Goal: Communication & Community: Answer question/provide support

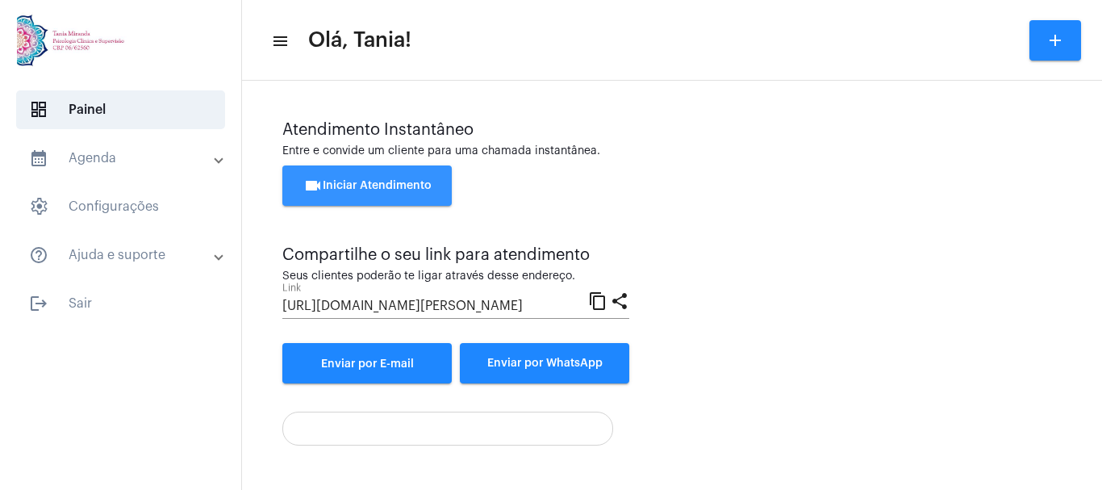
click at [371, 185] on span "videocam Iniciar Atendimento" at bounding box center [367, 185] width 128 height 11
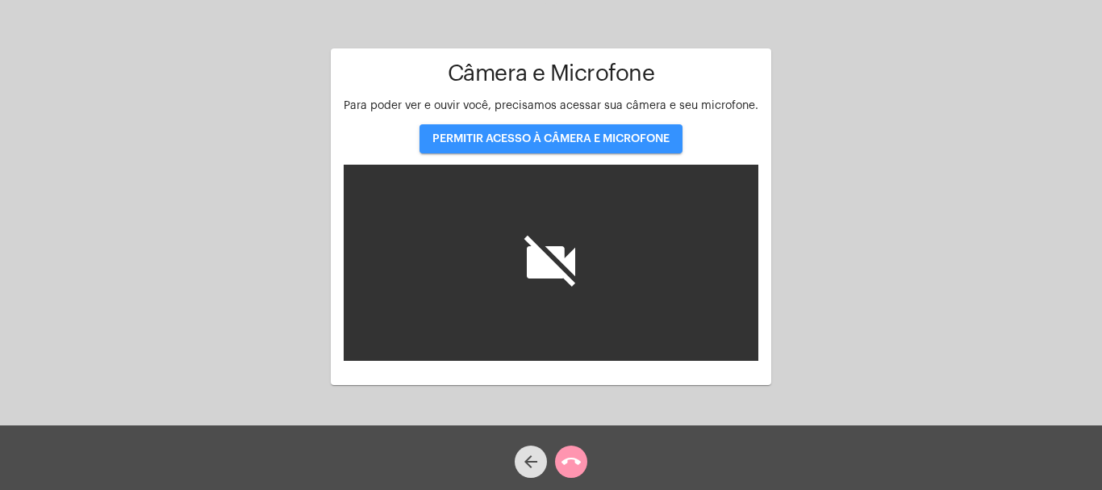
click at [587, 133] on span "PERMITIR ACESSO À CÂMERA E MICROFONE" at bounding box center [551, 138] width 237 height 11
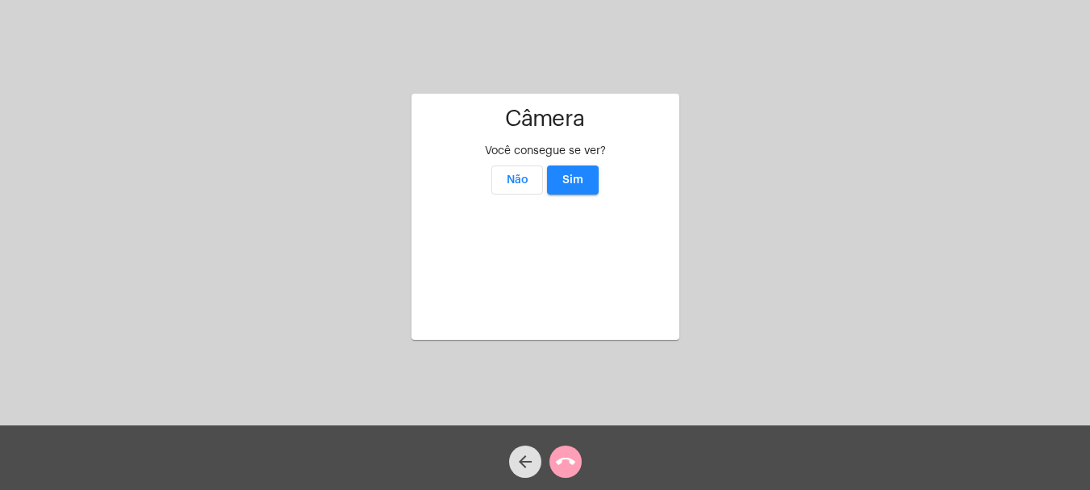
click at [568, 465] on mat-icon "call_end" at bounding box center [565, 461] width 19 height 19
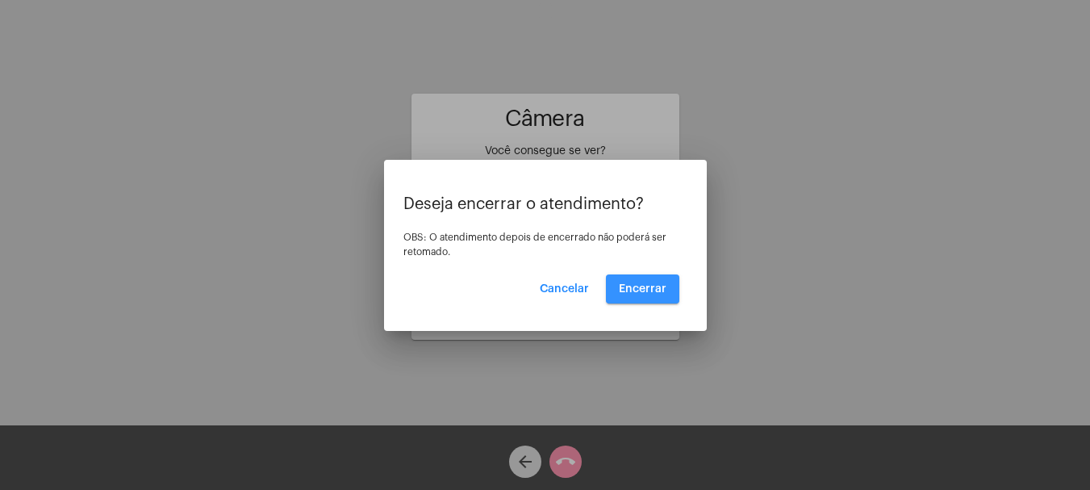
click at [646, 287] on span "Encerrar" at bounding box center [643, 288] width 48 height 11
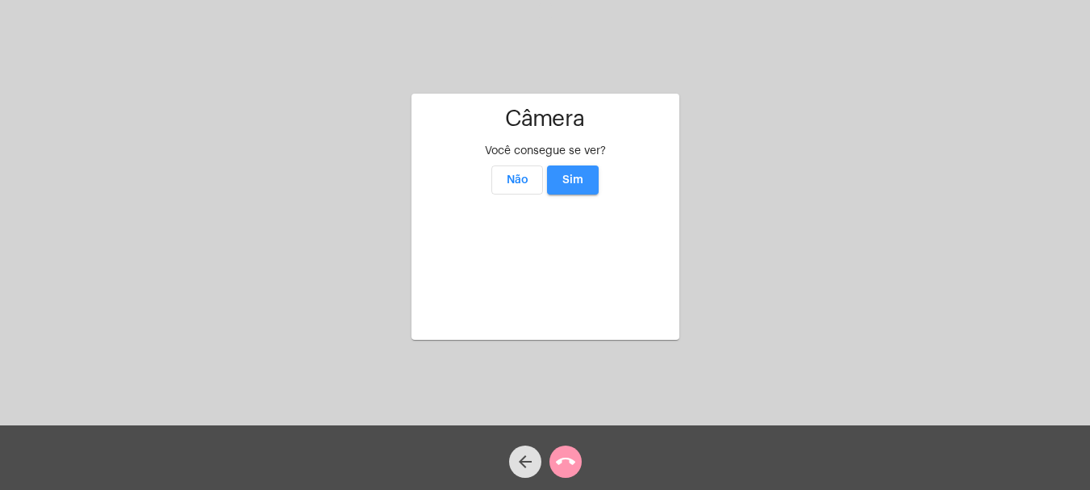
click at [578, 174] on span "Sim" at bounding box center [572, 179] width 21 height 11
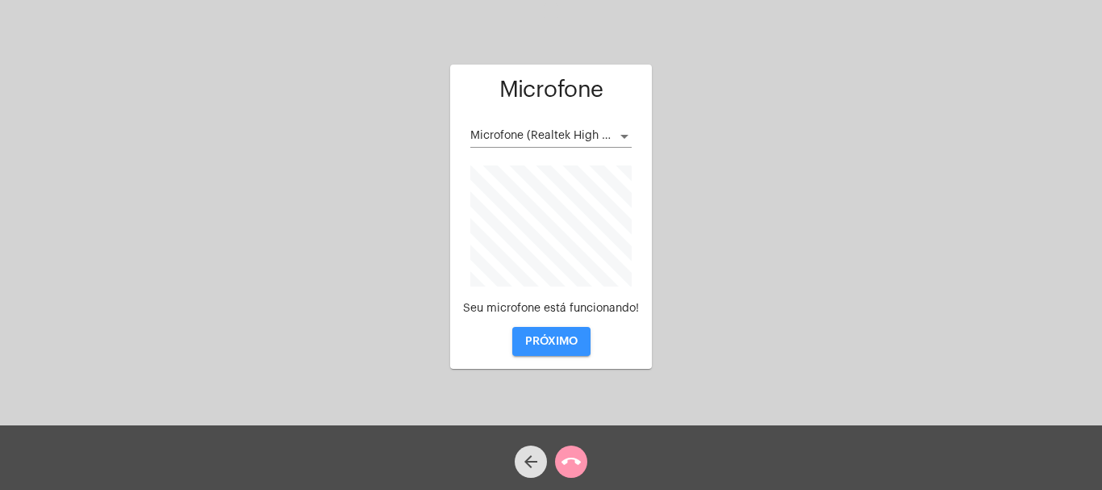
click at [546, 340] on span "PRÓXIMO" at bounding box center [551, 341] width 52 height 11
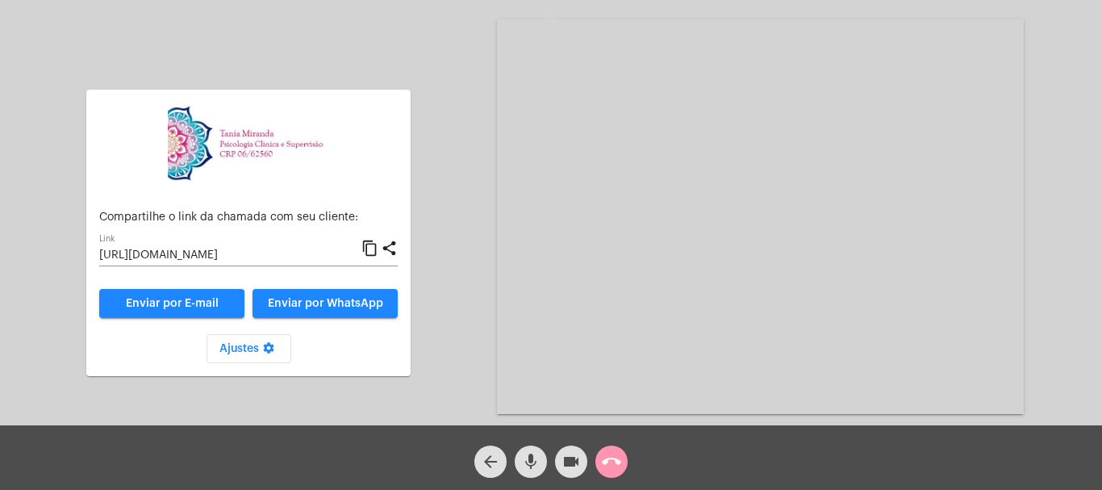
click at [612, 461] on mat-icon "call_end" at bounding box center [611, 461] width 19 height 19
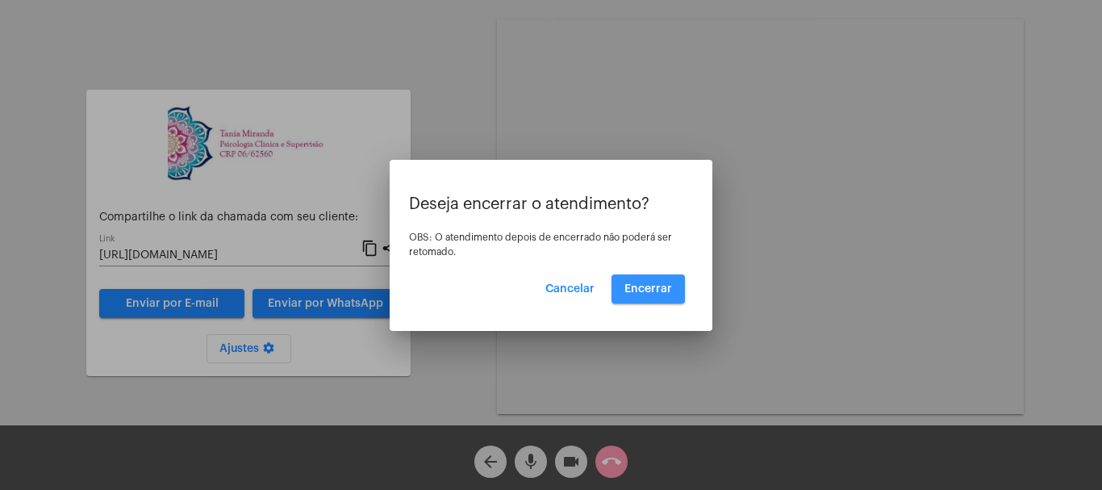
click at [651, 282] on button "Encerrar" at bounding box center [648, 288] width 73 height 29
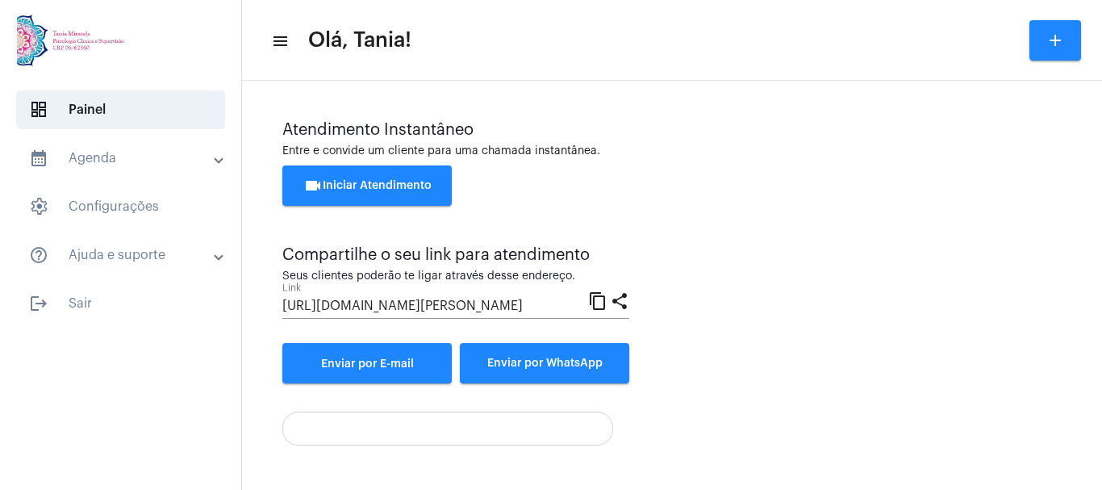
scroll to position [113, 0]
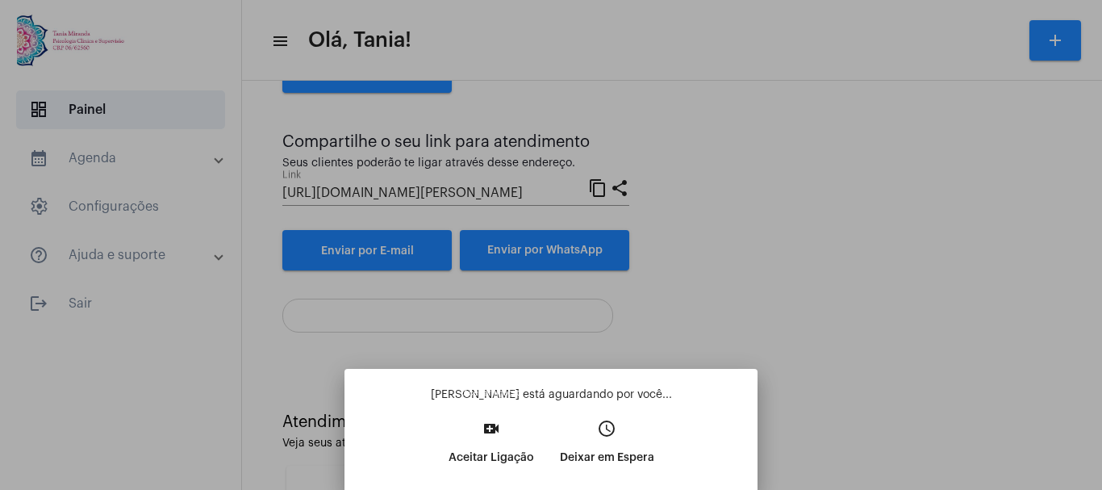
click at [488, 428] on mat-icon "video_call" at bounding box center [491, 428] width 19 height 19
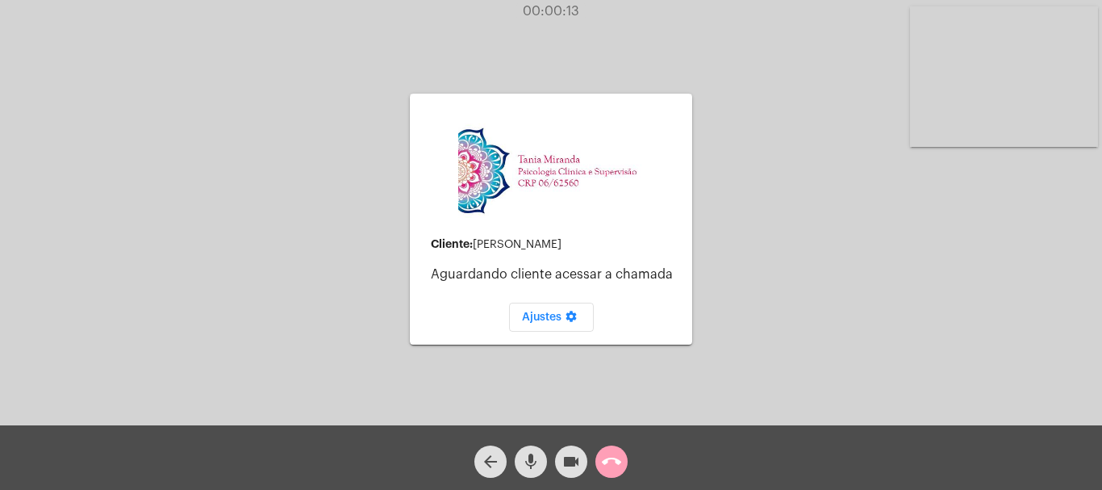
click at [610, 470] on mat-icon "call_end" at bounding box center [611, 461] width 19 height 19
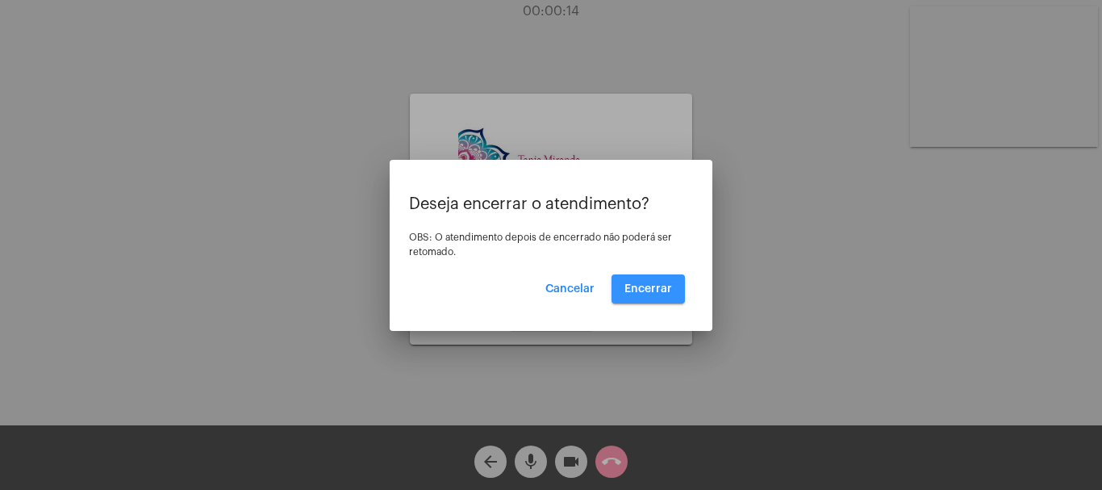
click at [645, 290] on span "Encerrar" at bounding box center [649, 288] width 48 height 11
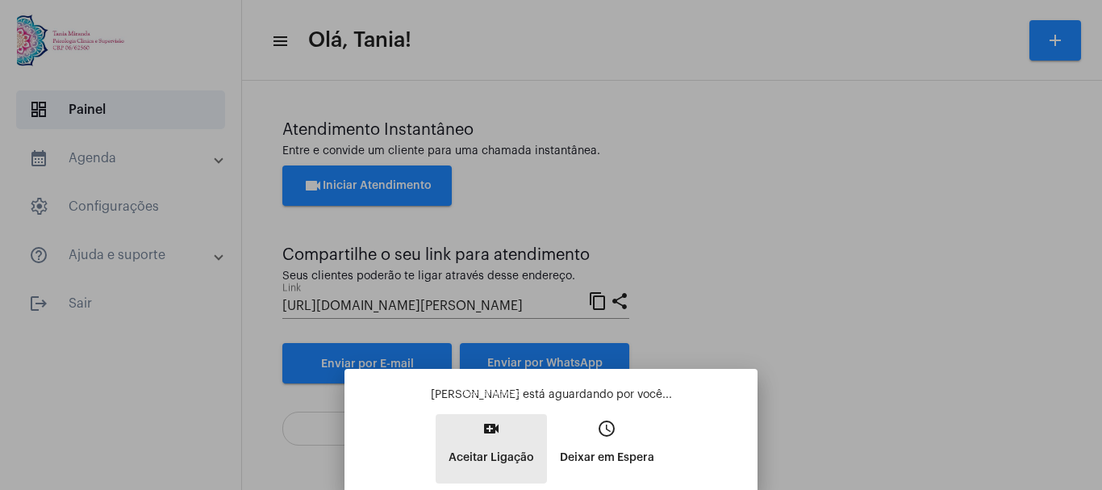
click at [490, 421] on mat-icon "video_call" at bounding box center [491, 428] width 19 height 19
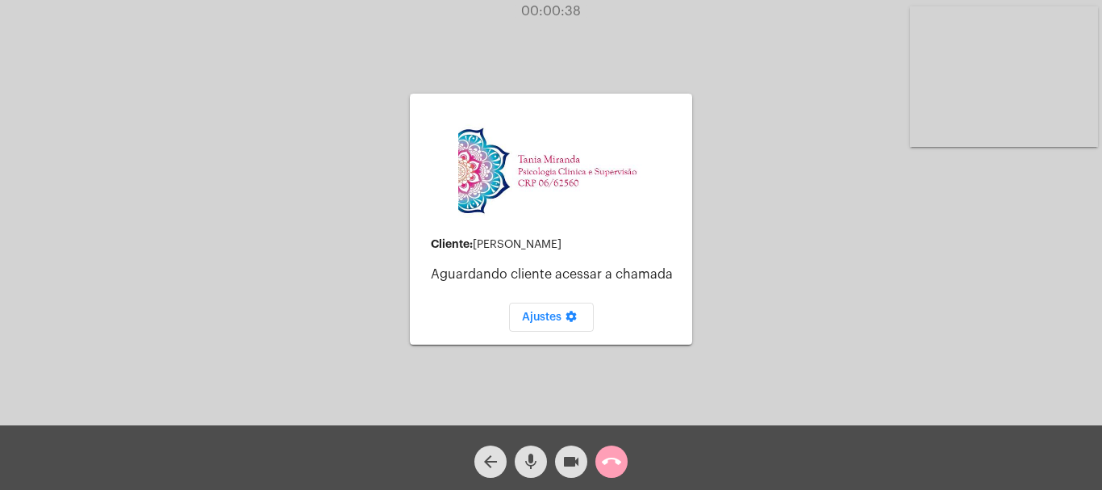
click at [607, 462] on mat-icon "call_end" at bounding box center [611, 461] width 19 height 19
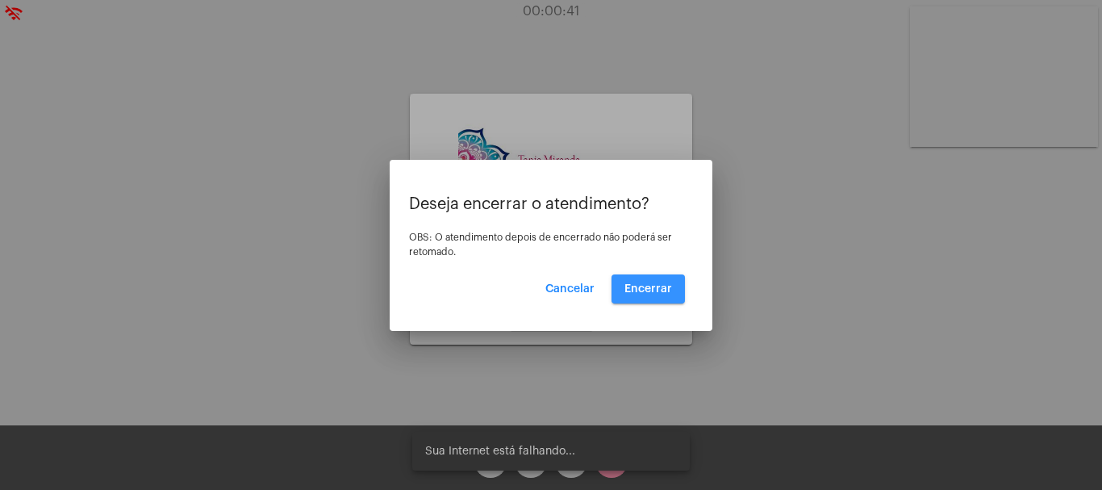
click at [661, 287] on span "Encerrar" at bounding box center [649, 288] width 48 height 11
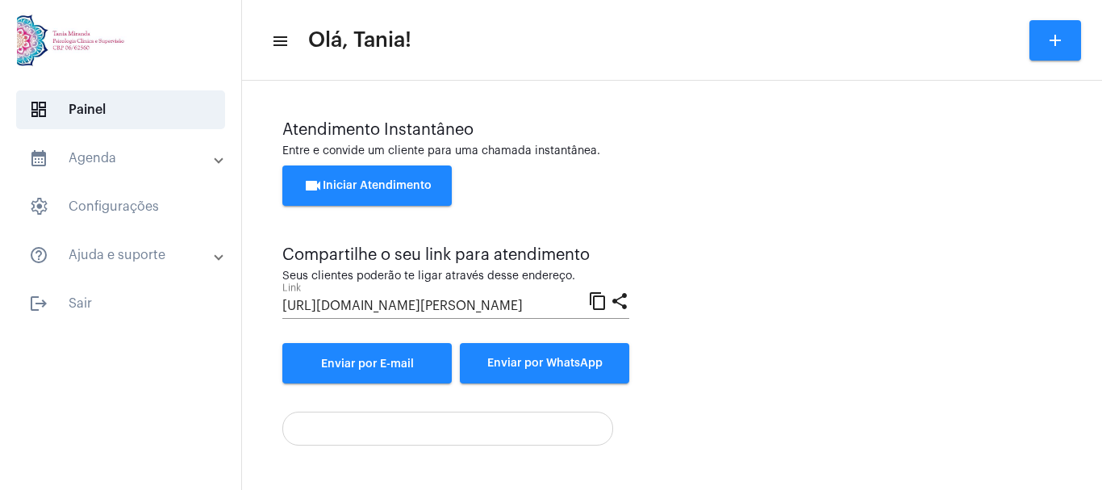
scroll to position [113, 0]
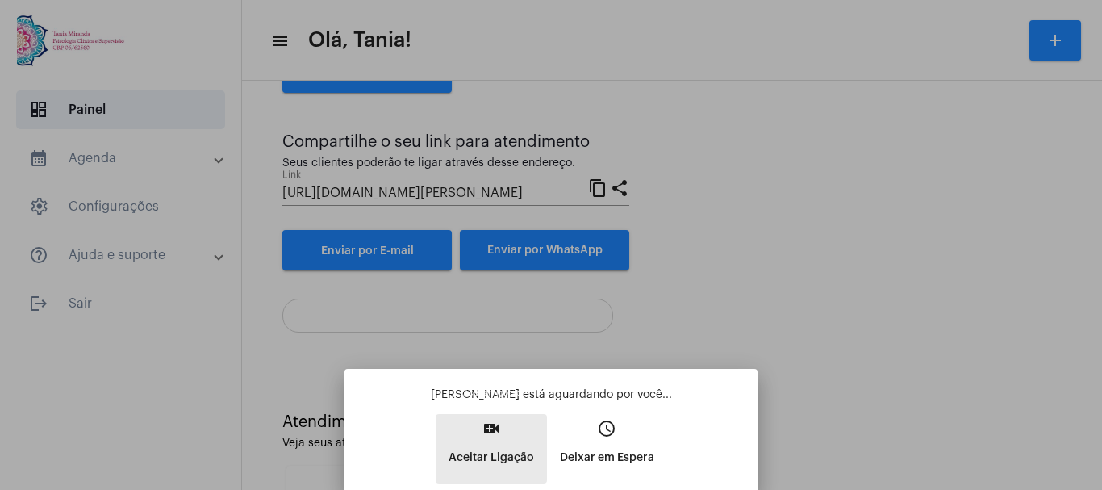
click at [497, 430] on mat-icon "video_call" at bounding box center [491, 428] width 19 height 19
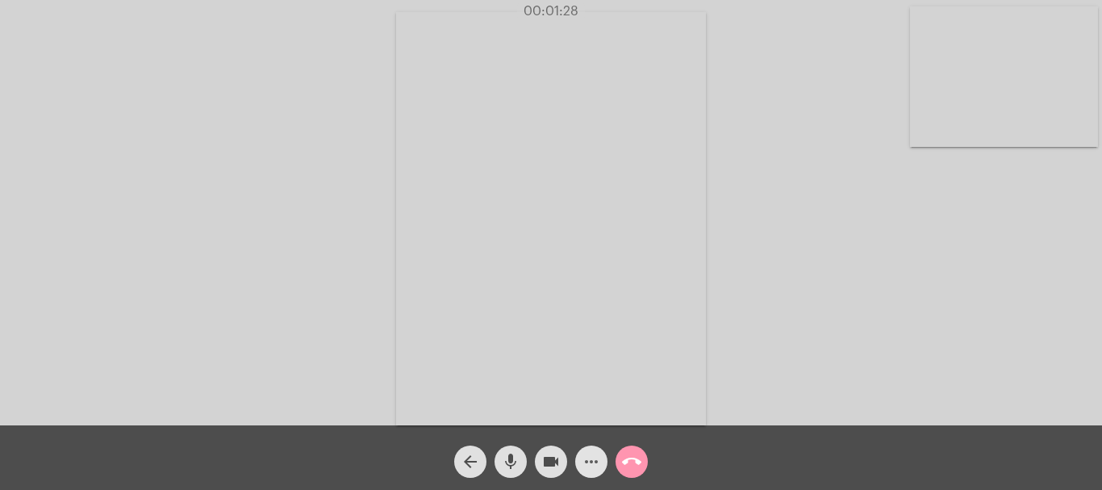
click at [592, 461] on mat-icon "more_horiz" at bounding box center [591, 461] width 19 height 19
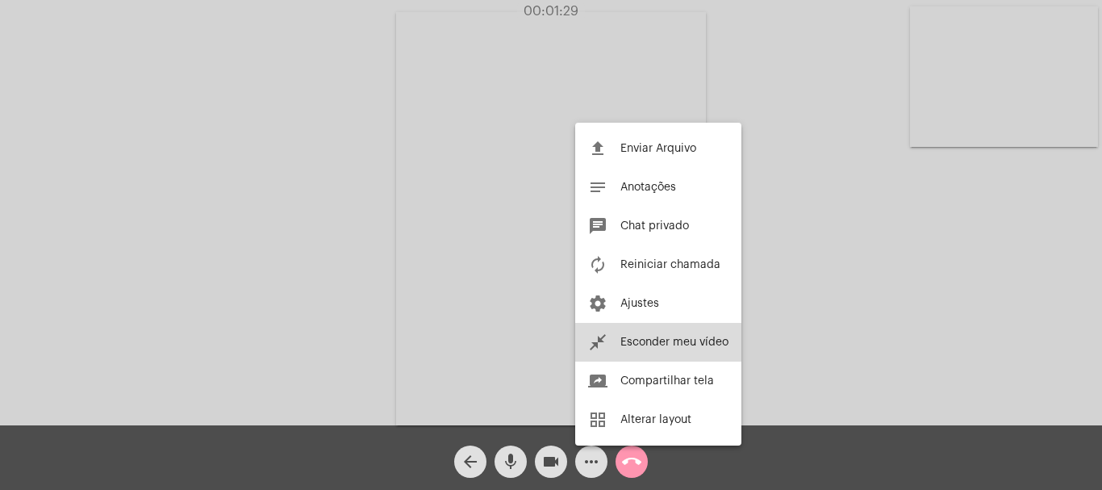
click at [667, 344] on span "Esconder meu vídeo" at bounding box center [675, 341] width 108 height 11
